Goal: Task Accomplishment & Management: Manage account settings

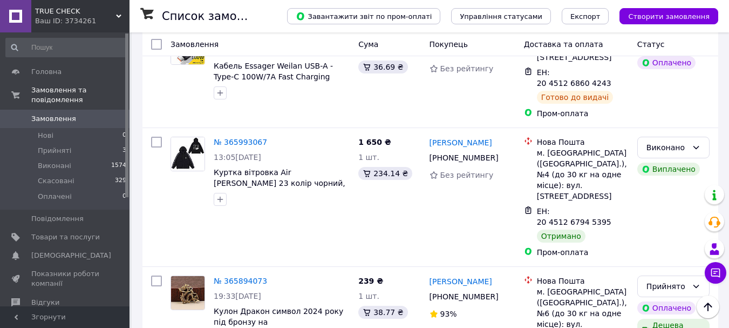
scroll to position [306, 0]
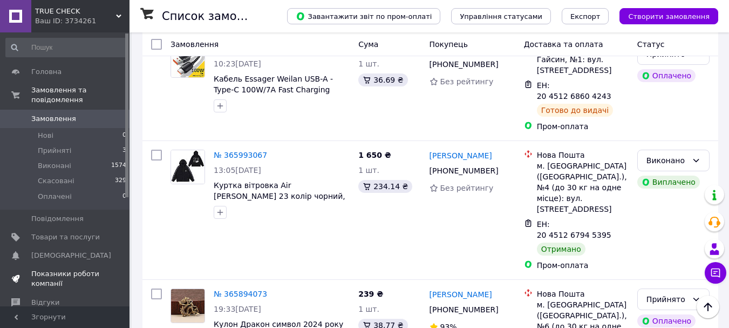
click at [52, 274] on span "Показники роботи компанії" at bounding box center [65, 278] width 69 height 19
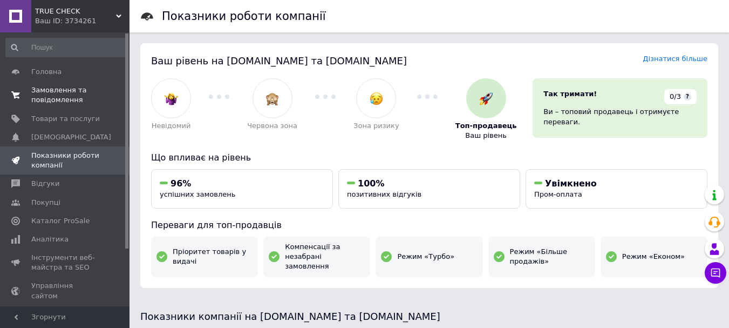
click at [63, 100] on span "Замовлення та повідомлення" at bounding box center [65, 94] width 69 height 19
